Goal: Information Seeking & Learning: Learn about a topic

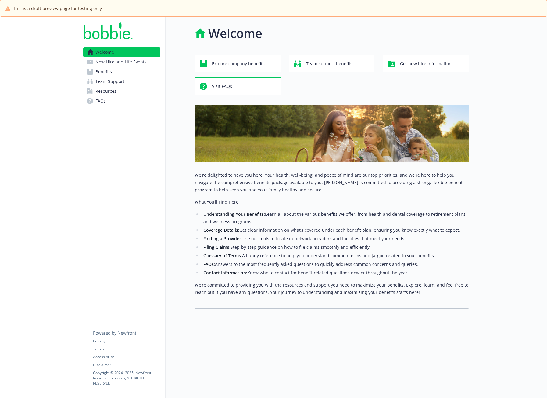
click at [144, 61] on span "New Hire and Life Events" at bounding box center [120, 62] width 51 height 10
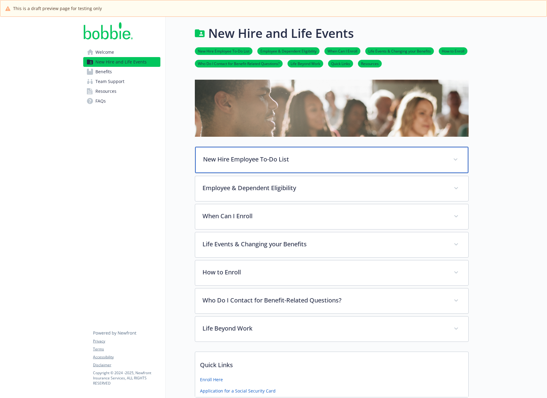
click at [297, 161] on p "New Hire Employee To-Do List" at bounding box center [324, 159] width 243 height 9
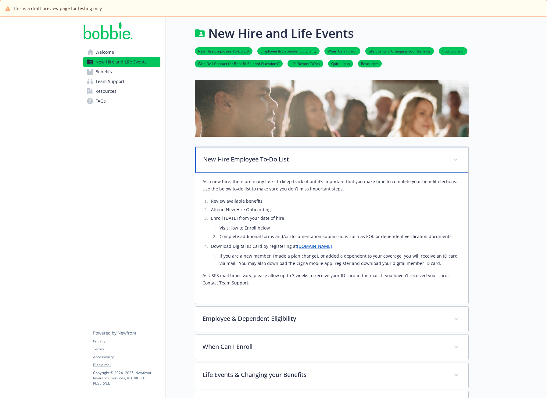
click at [297, 161] on p "New Hire Employee To-Do List" at bounding box center [324, 159] width 243 height 9
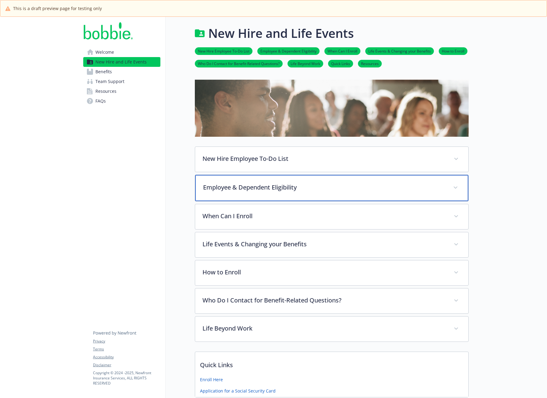
click at [294, 193] on div "Employee & Dependent Eligibility" at bounding box center [331, 188] width 273 height 26
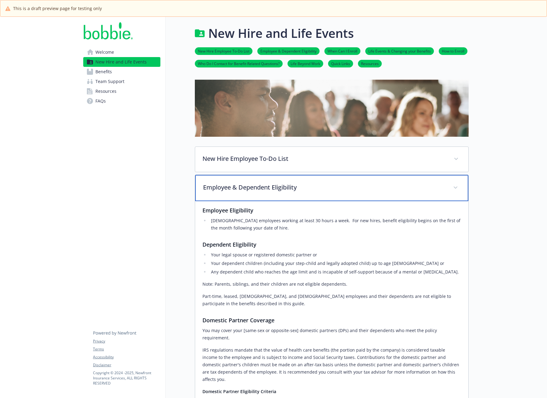
click at [294, 193] on div "Employee & Dependent Eligibility" at bounding box center [331, 188] width 273 height 26
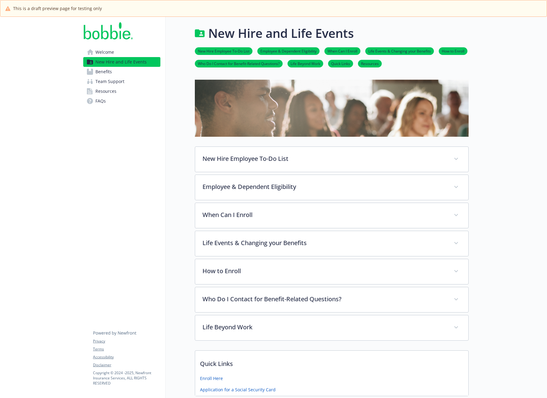
click at [135, 71] on link "Benefits" at bounding box center [121, 72] width 77 height 10
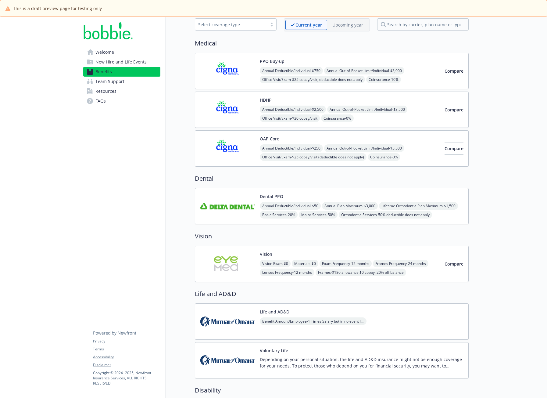
scroll to position [6, 0]
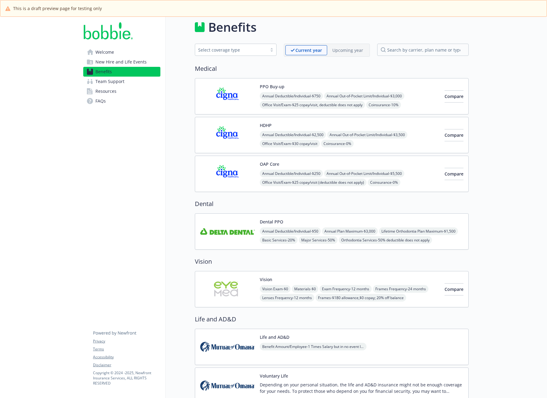
click at [128, 83] on link "Team Support" at bounding box center [121, 82] width 77 height 10
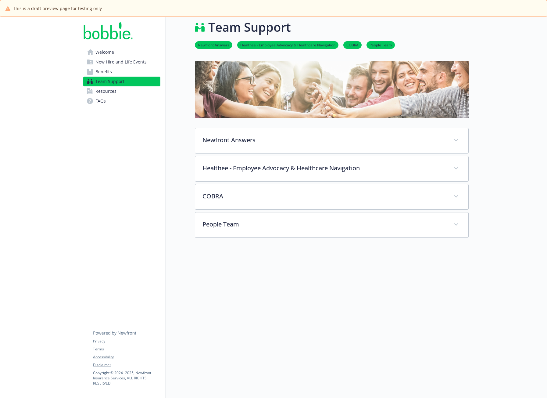
click at [129, 91] on link "Resources" at bounding box center [121, 91] width 77 height 10
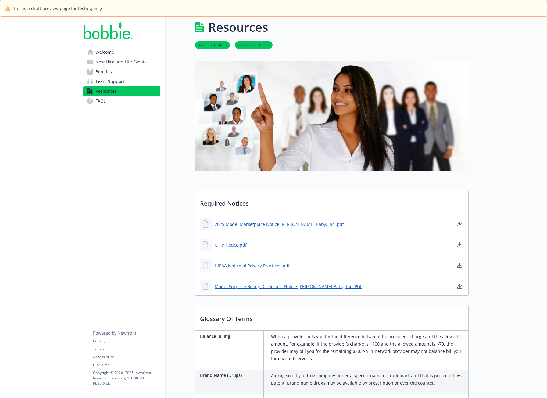
click at [131, 102] on link "FAQs" at bounding box center [121, 101] width 77 height 10
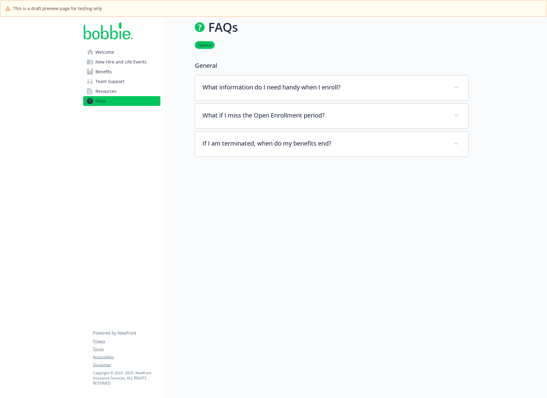
click at [122, 55] on link "Welcome" at bounding box center [121, 52] width 77 height 10
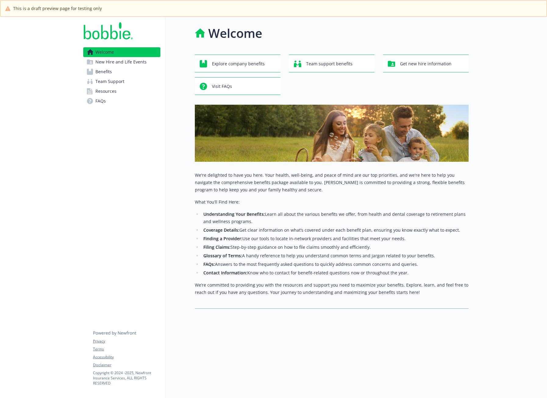
click at [144, 59] on span "New Hire and Life Events" at bounding box center [120, 62] width 51 height 10
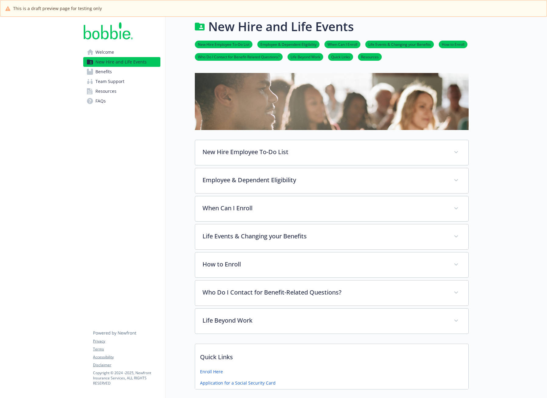
scroll to position [7, 0]
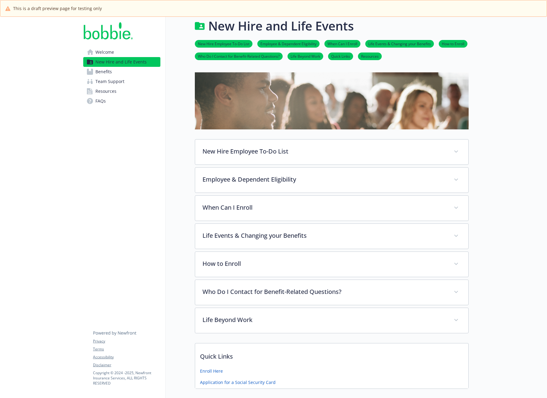
click at [132, 71] on link "Benefits" at bounding box center [121, 72] width 77 height 10
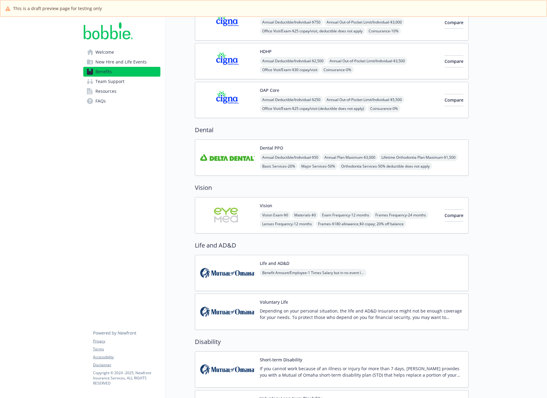
scroll to position [90, 0]
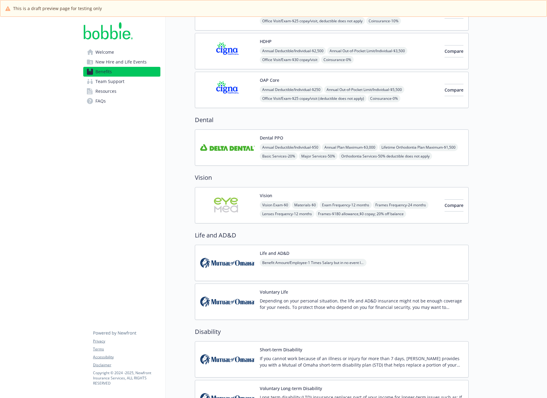
click at [121, 82] on span "Team Support" at bounding box center [109, 82] width 29 height 10
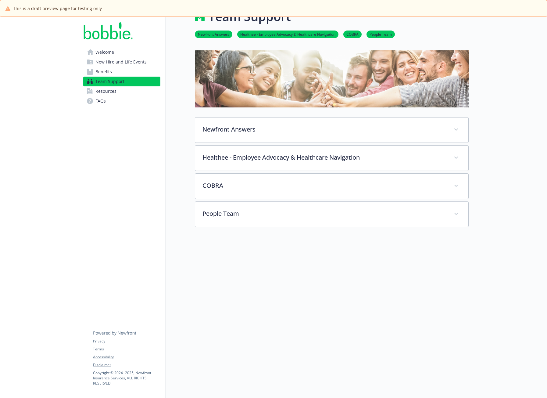
scroll to position [21, 0]
click at [119, 89] on link "Resources" at bounding box center [121, 91] width 77 height 10
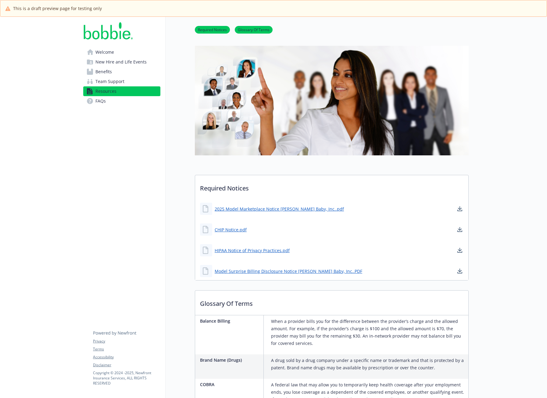
click at [120, 78] on span "Team Support" at bounding box center [109, 82] width 29 height 10
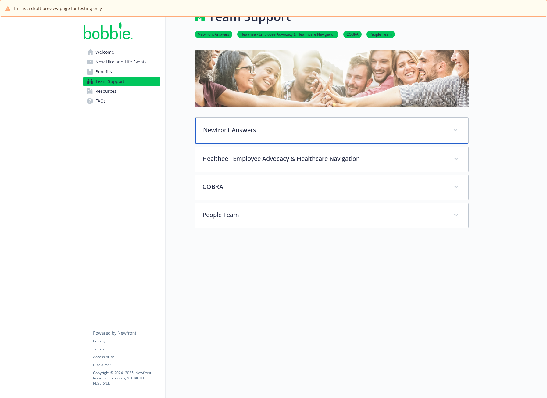
click at [457, 129] on span at bounding box center [456, 130] width 10 height 10
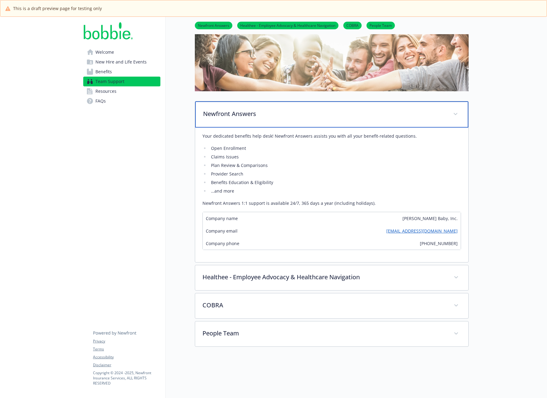
scroll to position [52, 0]
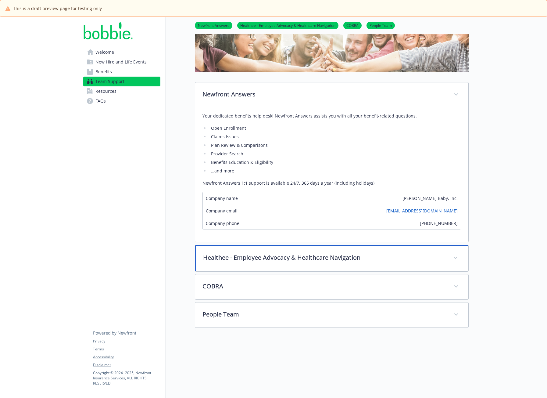
click at [444, 251] on div "Healthee - Employee Advocacy & Healthcare Navigation" at bounding box center [331, 258] width 273 height 26
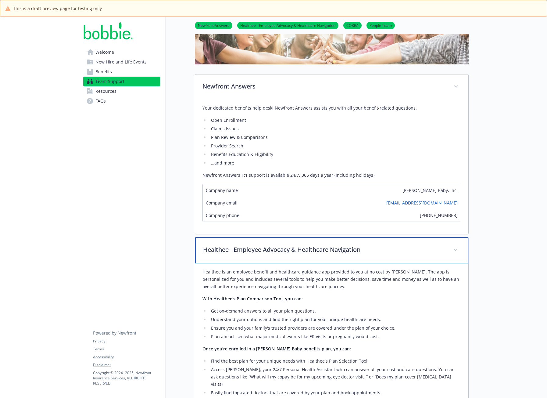
scroll to position [165, 0]
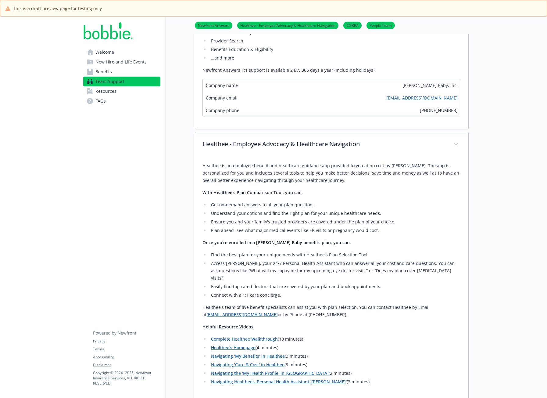
click at [131, 51] on link "Welcome" at bounding box center [121, 52] width 77 height 10
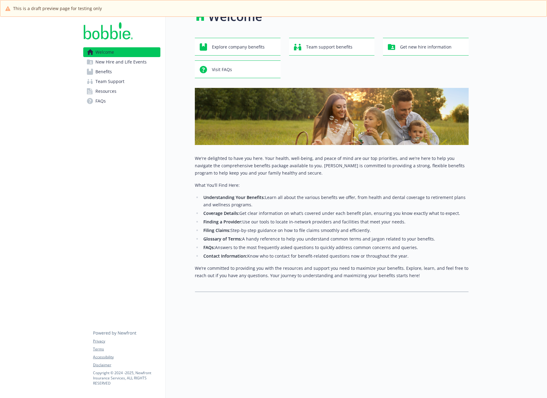
scroll to position [21, 0]
click at [110, 62] on span "New Hire and Life Events" at bounding box center [120, 62] width 51 height 10
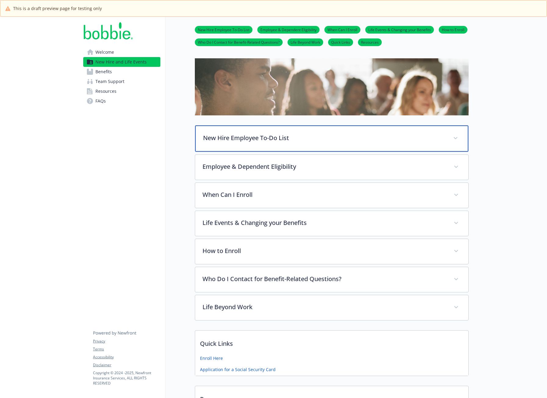
click at [399, 130] on div "New Hire Employee To-Do List" at bounding box center [331, 138] width 273 height 26
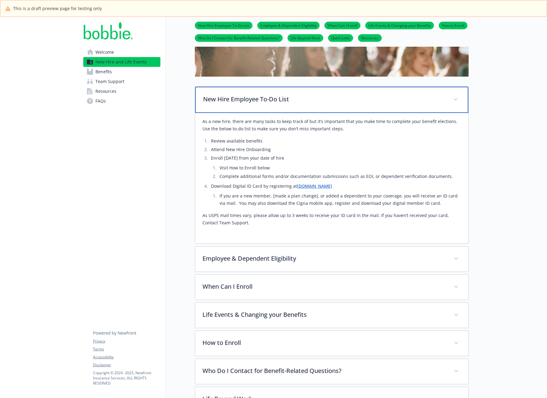
scroll to position [59, 0]
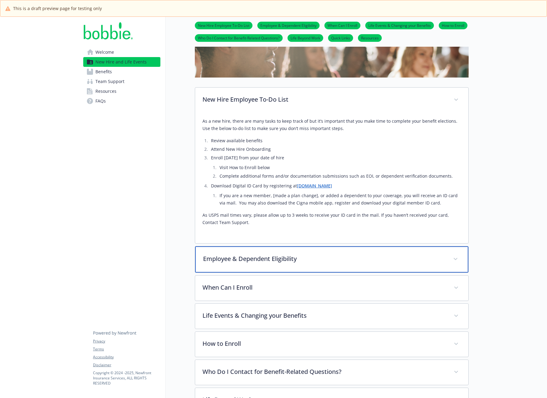
click at [427, 257] on p "Employee & Dependent Eligibility" at bounding box center [324, 258] width 243 height 9
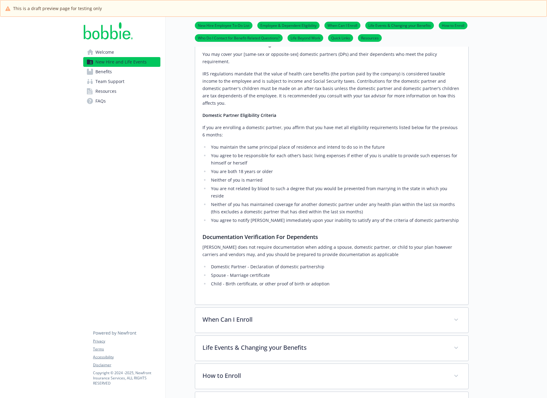
scroll to position [415, 0]
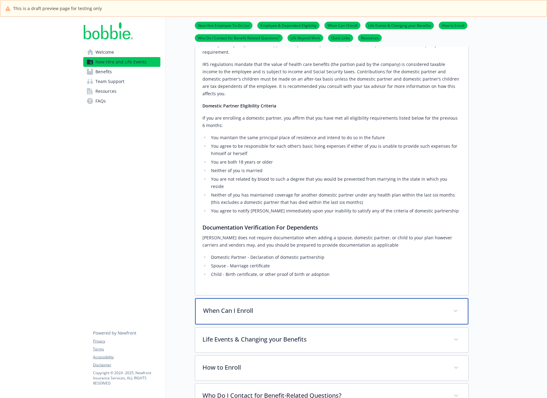
click at [303, 306] on p "When Can I Enroll" at bounding box center [324, 310] width 243 height 9
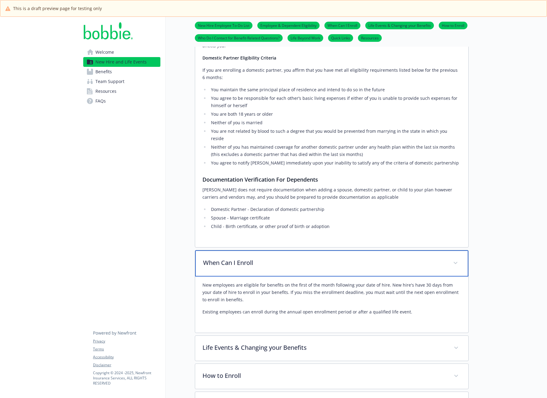
scroll to position [482, 0]
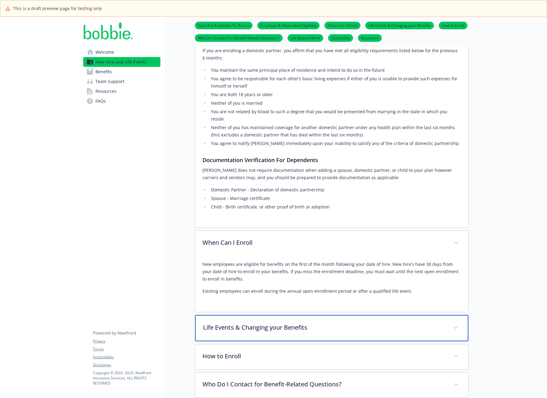
click at [340, 323] on p "Life Events & Changing your Benefits" at bounding box center [324, 327] width 243 height 9
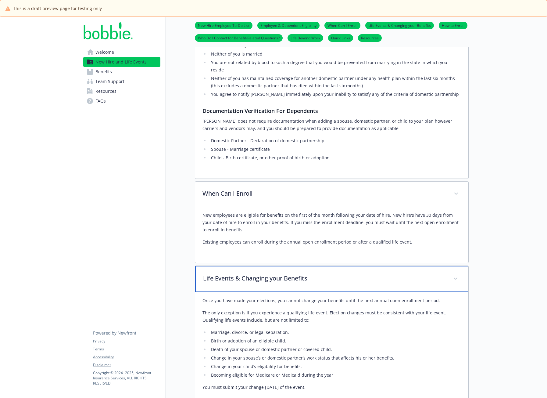
scroll to position [633, 0]
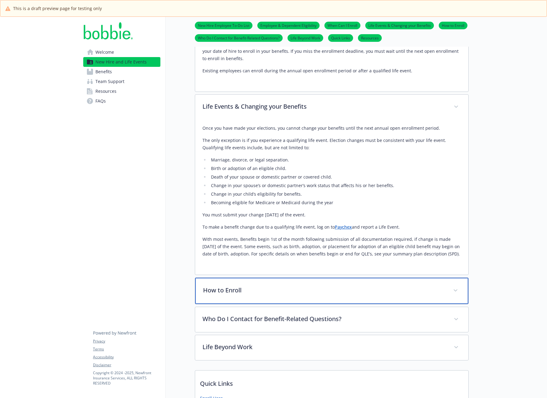
click at [357, 285] on p "How to Enroll" at bounding box center [324, 289] width 243 height 9
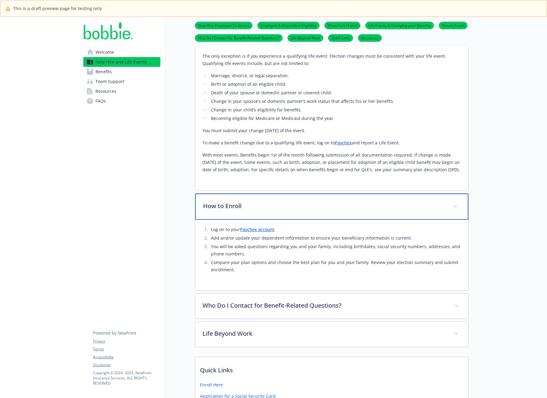
scroll to position [787, 0]
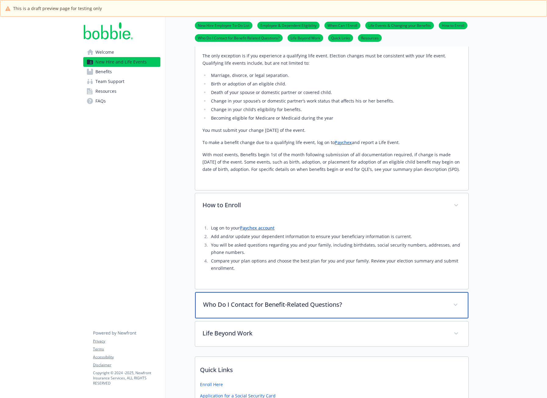
click at [345, 300] on p "Who Do I Contact for Benefit-Related Questions?" at bounding box center [324, 304] width 243 height 9
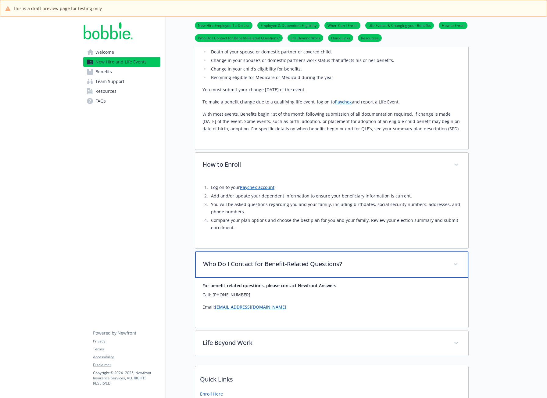
scroll to position [851, 0]
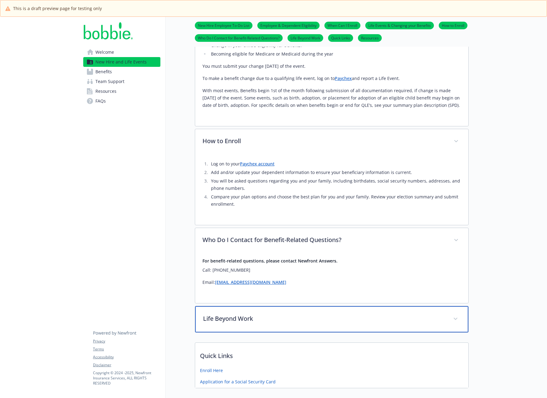
click at [436, 314] on p "Life Beyond Work" at bounding box center [324, 318] width 243 height 9
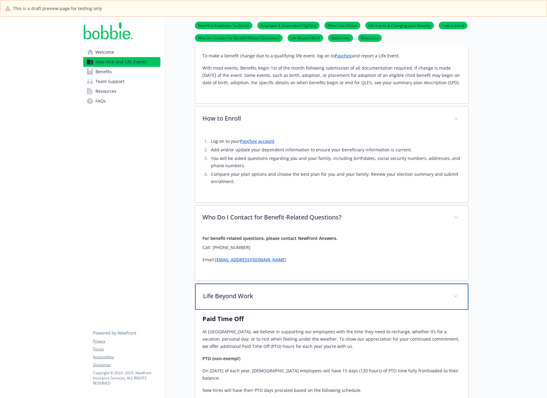
scroll to position [970, 0]
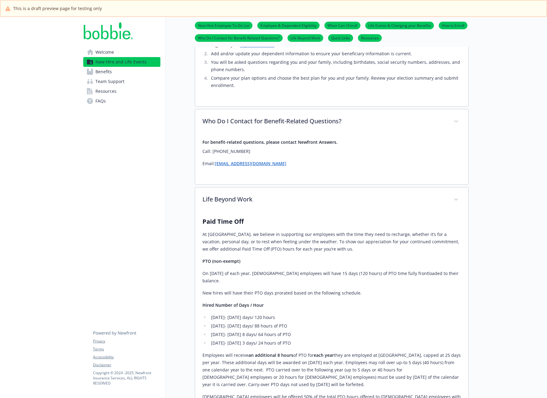
click at [120, 83] on span "Team Support" at bounding box center [109, 82] width 29 height 10
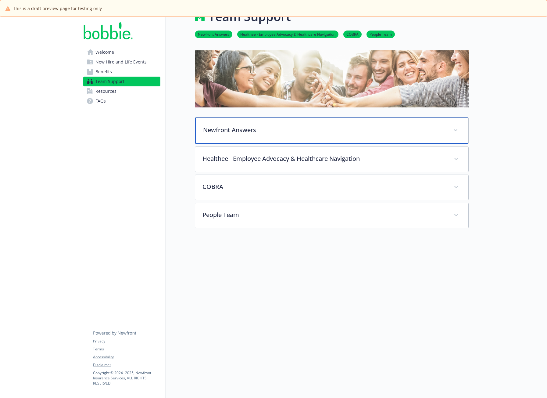
click at [290, 133] on div "Newfront Answers" at bounding box center [331, 130] width 273 height 26
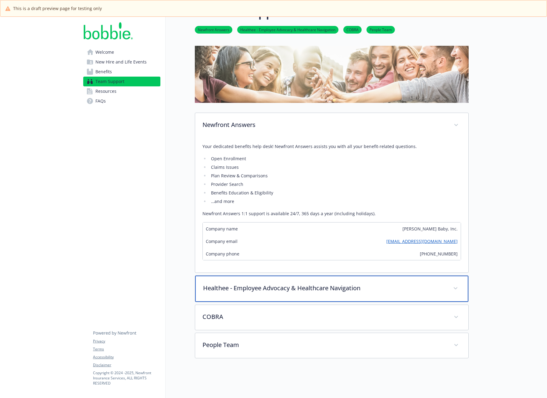
click at [376, 284] on p "Healthee - Employee Advocacy & Healthcare Navigation" at bounding box center [324, 287] width 243 height 9
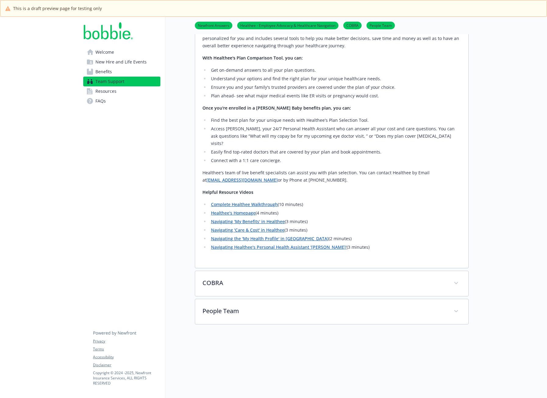
scroll to position [301, 0]
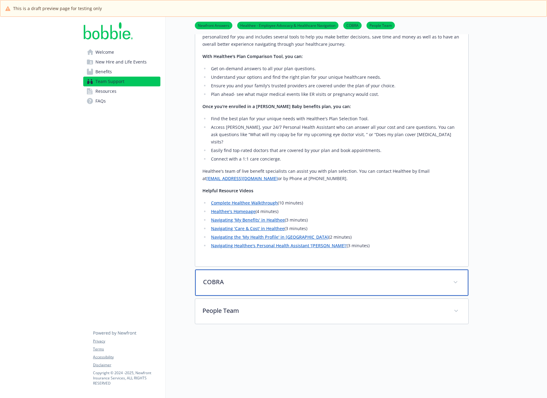
click at [319, 277] on p "COBRA" at bounding box center [324, 281] width 243 height 9
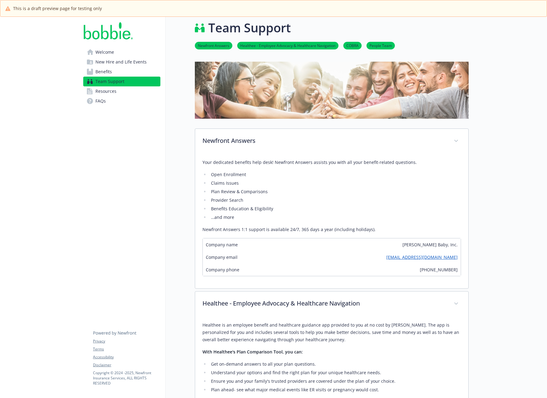
scroll to position [0, 0]
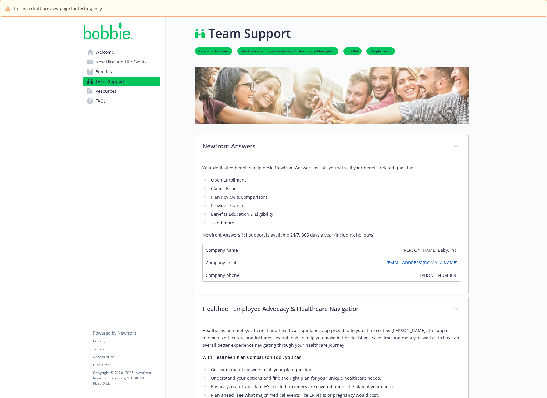
click at [135, 50] on link "Welcome" at bounding box center [121, 52] width 77 height 10
